Goal: Use online tool/utility: Utilize a website feature to perform a specific function

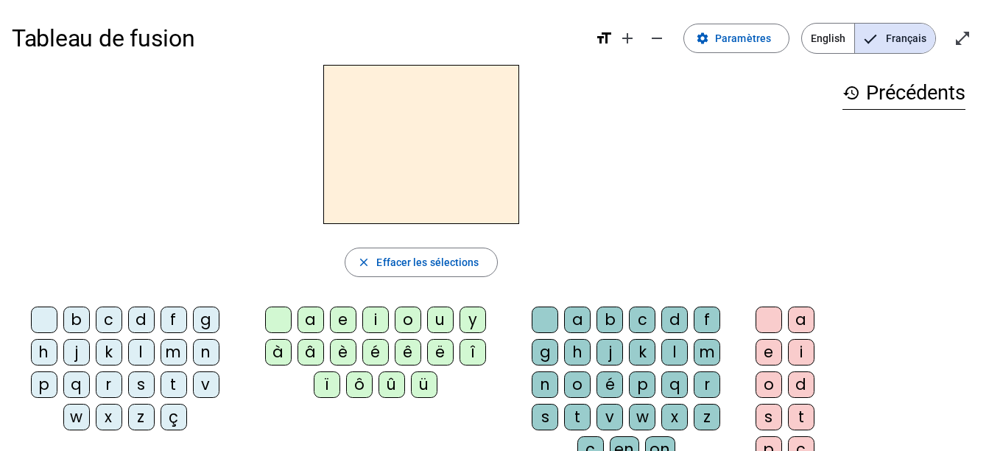
click at [141, 323] on div "d" at bounding box center [141, 319] width 27 height 27
click at [437, 314] on div "u" at bounding box center [440, 319] width 27 height 27
click at [171, 385] on div "t" at bounding box center [174, 384] width 27 height 27
click at [317, 331] on div "a" at bounding box center [311, 319] width 27 height 27
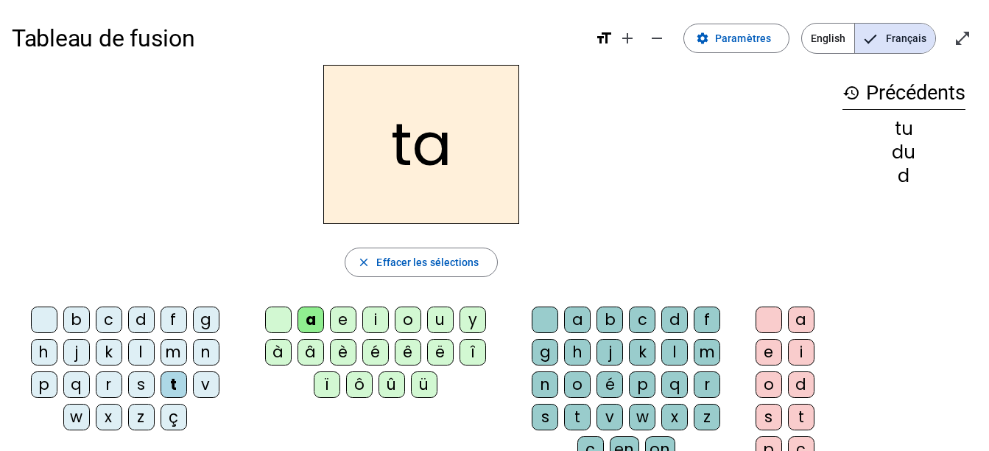
click at [336, 320] on div "e" at bounding box center [343, 319] width 27 height 27
click at [141, 325] on div "d" at bounding box center [141, 319] width 27 height 27
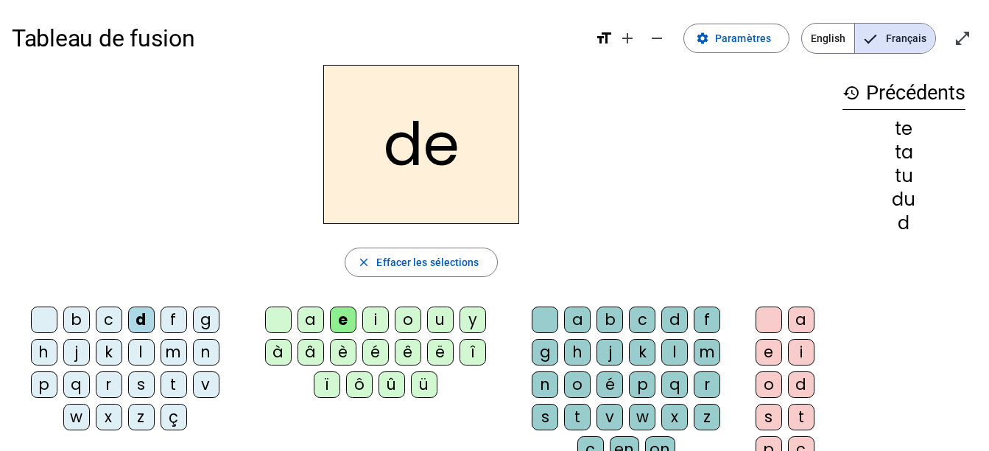
click at [83, 360] on div "j" at bounding box center [76, 352] width 27 height 27
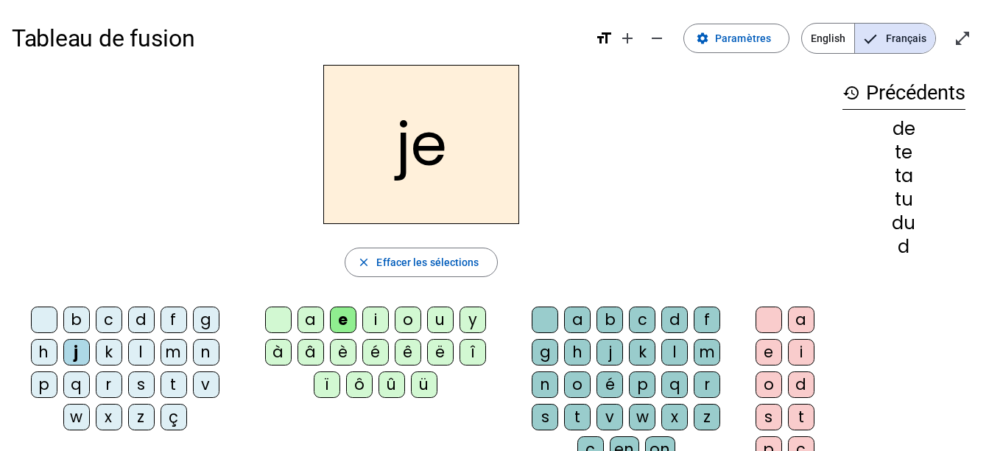
click at [172, 356] on div "m" at bounding box center [174, 352] width 27 height 27
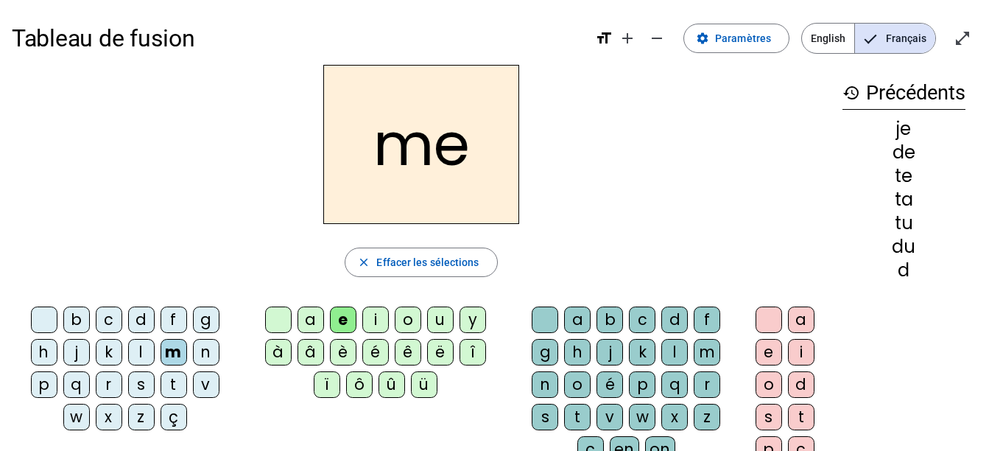
click at [308, 312] on div "a" at bounding box center [311, 319] width 27 height 27
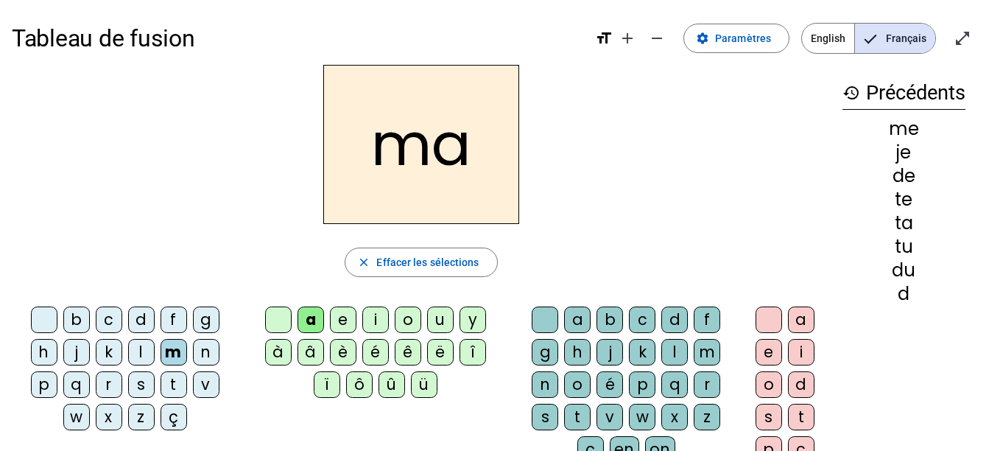
click at [308, 312] on div "a" at bounding box center [311, 319] width 27 height 27
click at [683, 348] on div "l" at bounding box center [674, 352] width 27 height 27
